Goal: Task Accomplishment & Management: Manage account settings

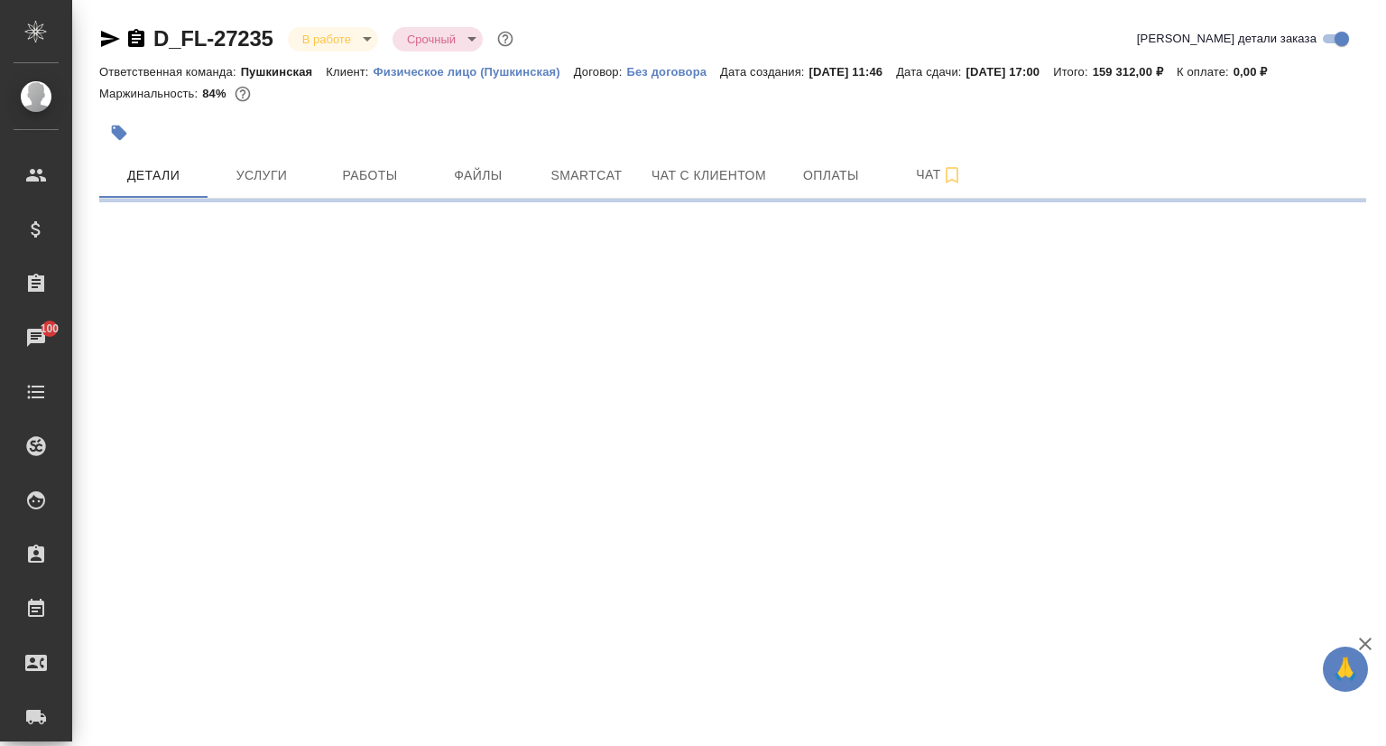
select select "RU"
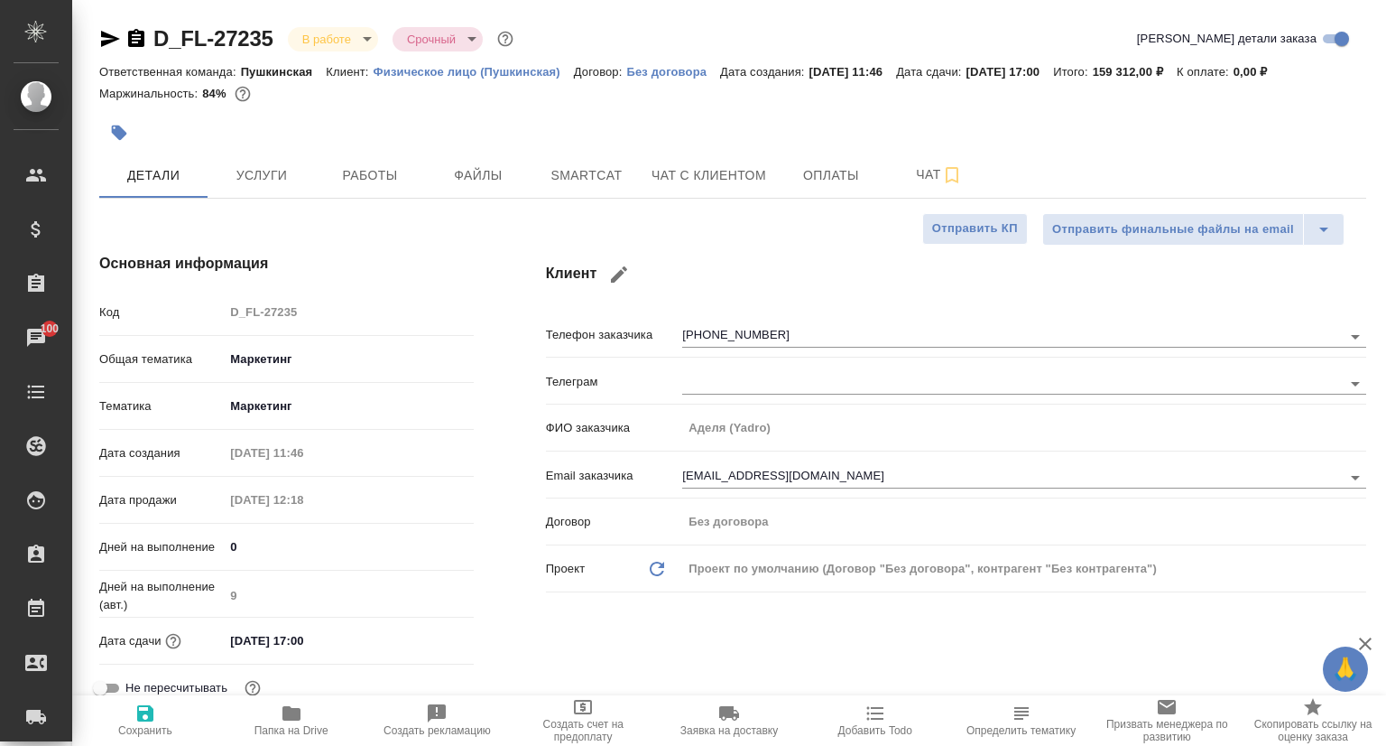
type textarea "x"
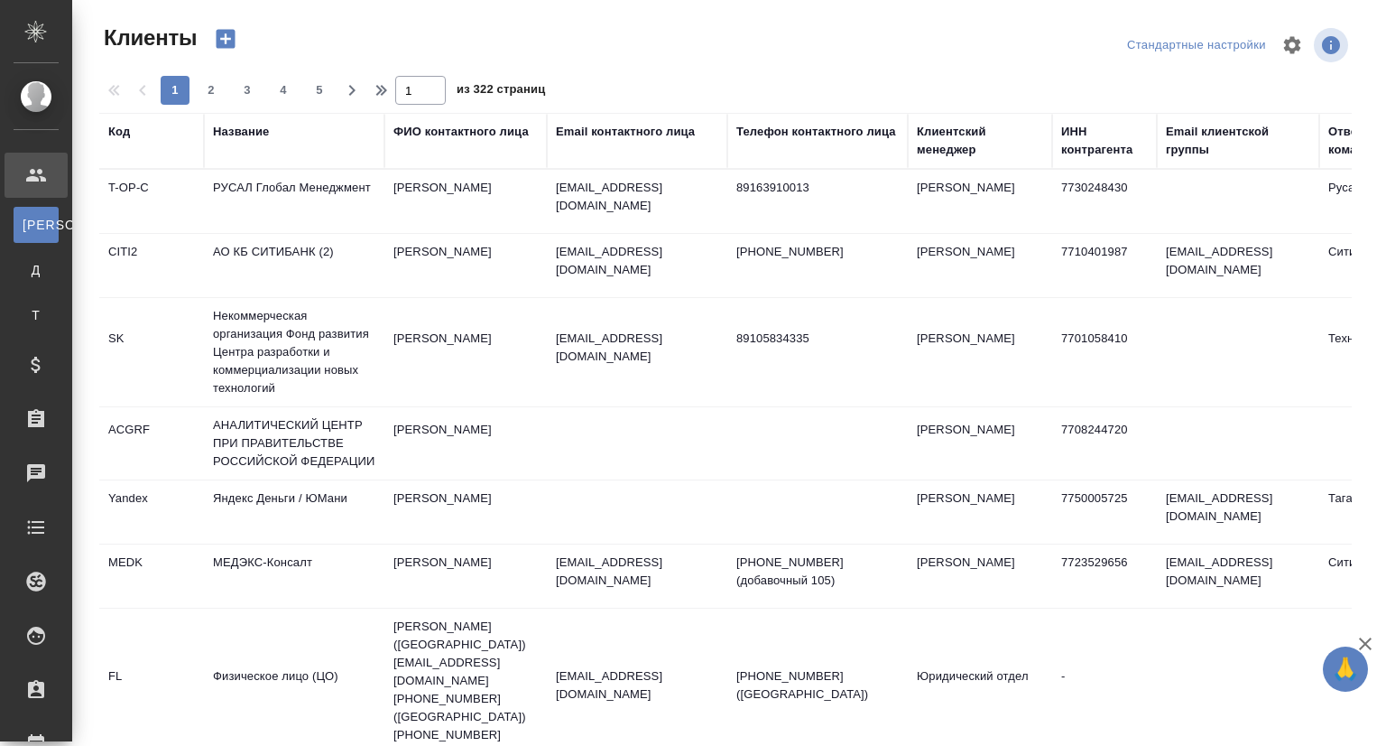
select select "RU"
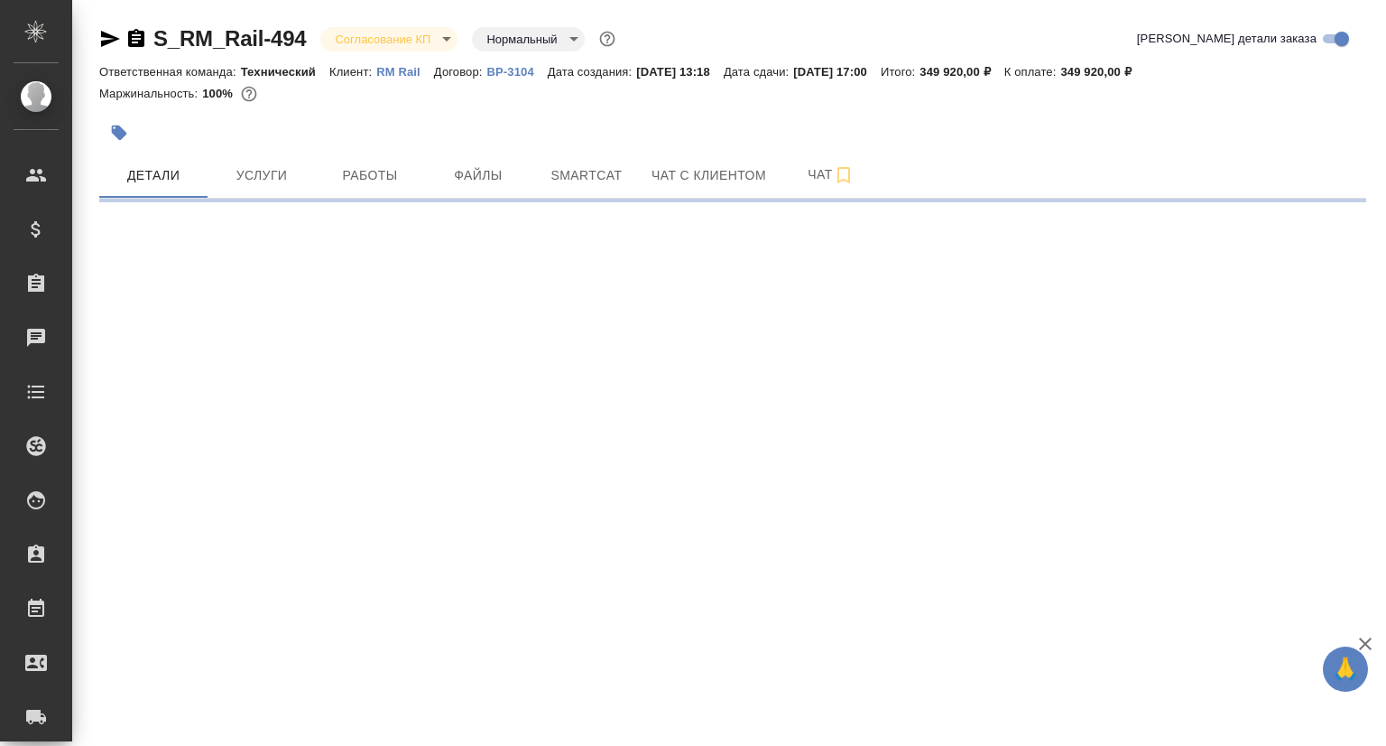
select select "RU"
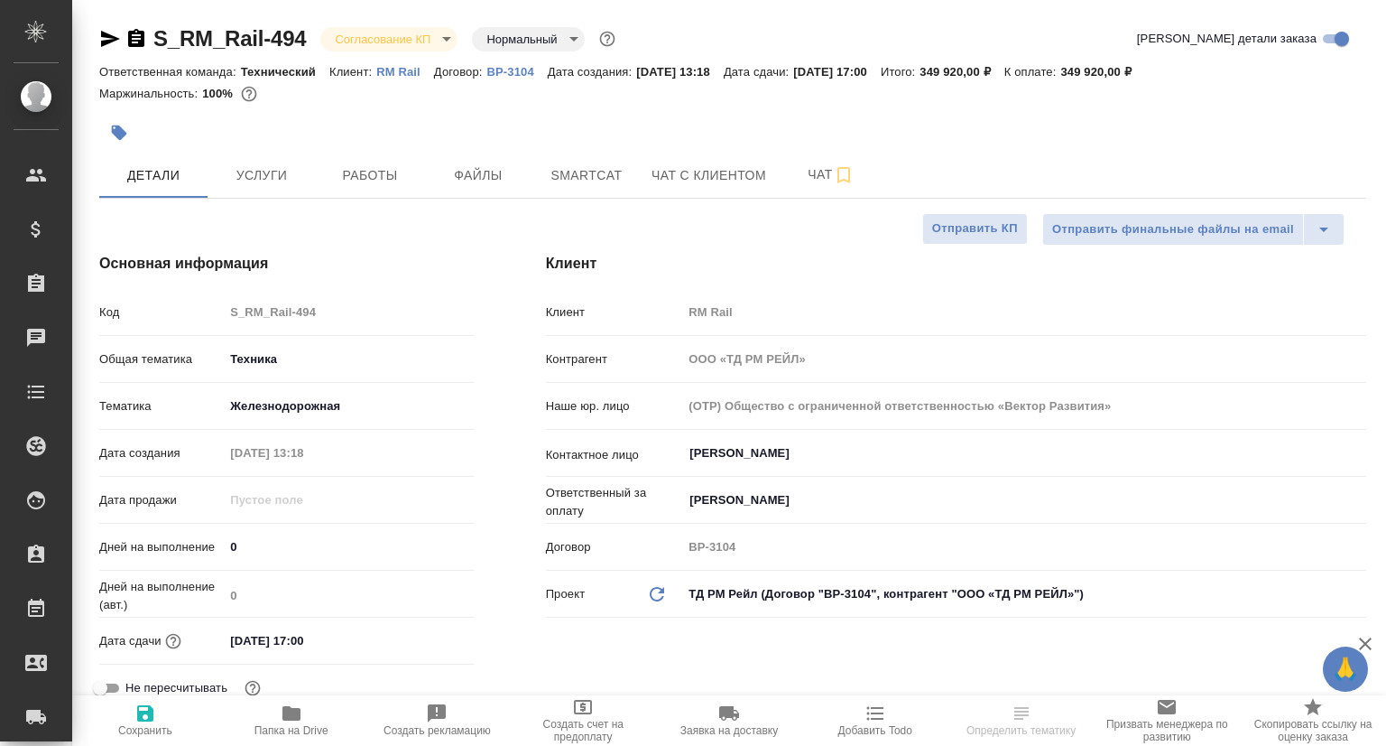
type textarea "x"
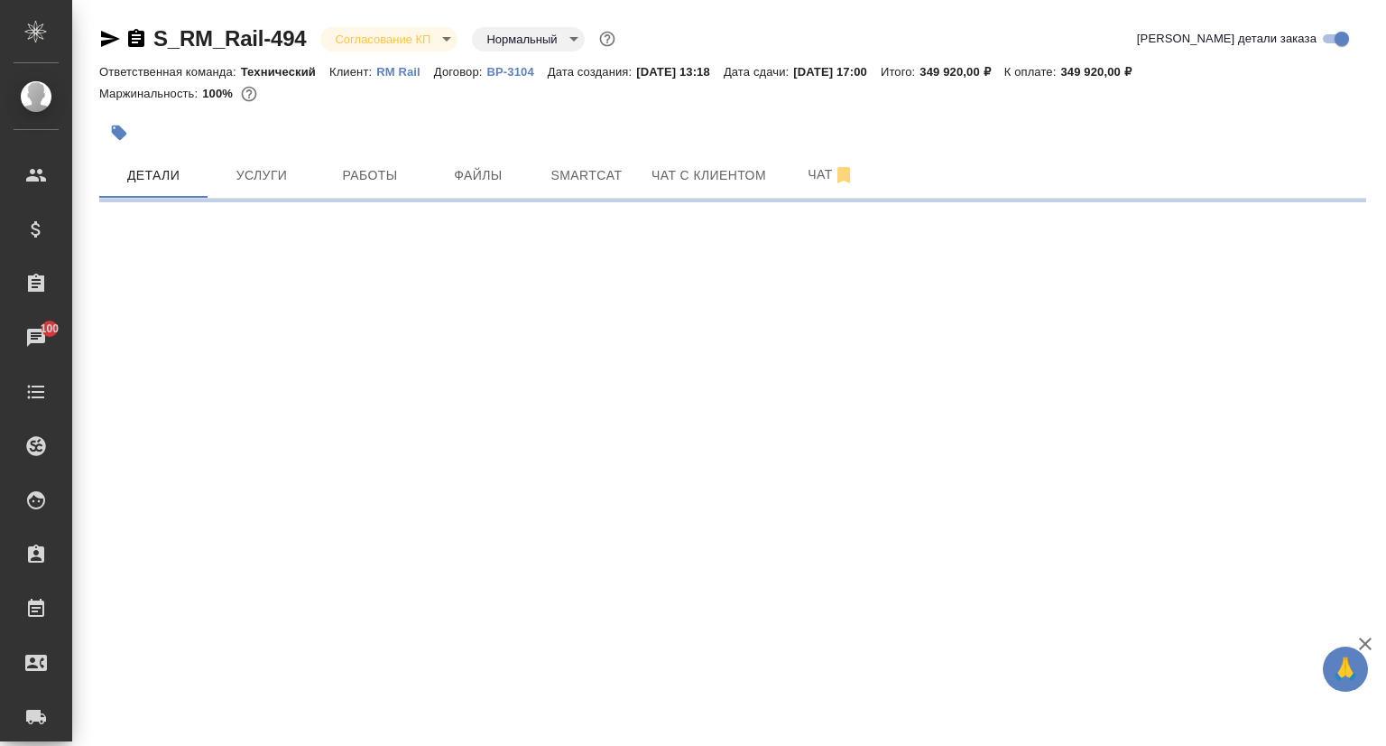
select select "RU"
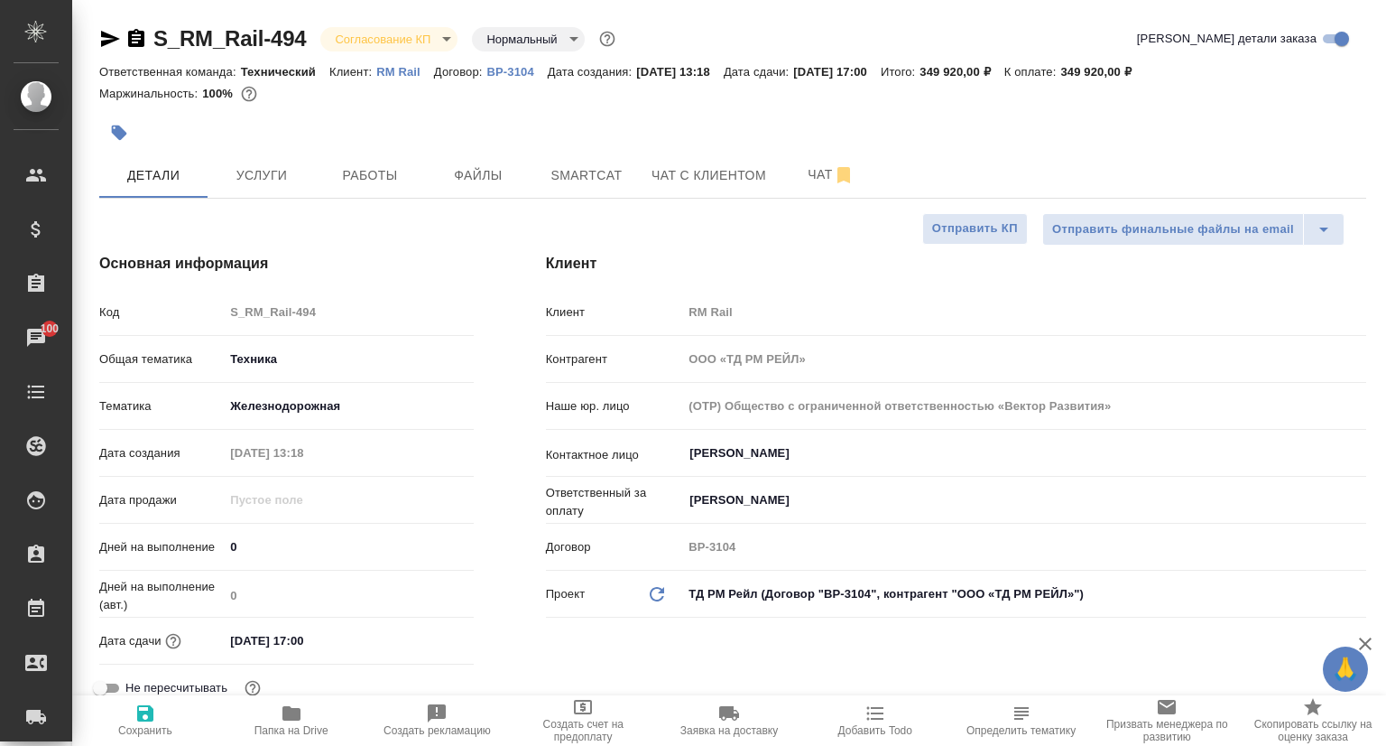
type textarea "x"
